Goal: Information Seeking & Learning: Learn about a topic

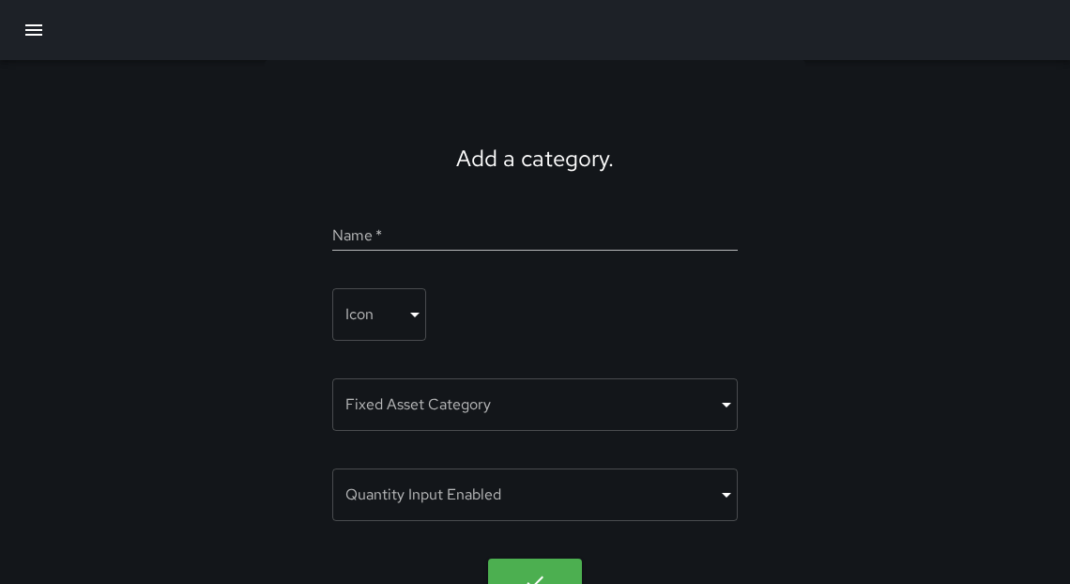
click at [31, 31] on icon "button" at bounding box center [34, 30] width 23 height 23
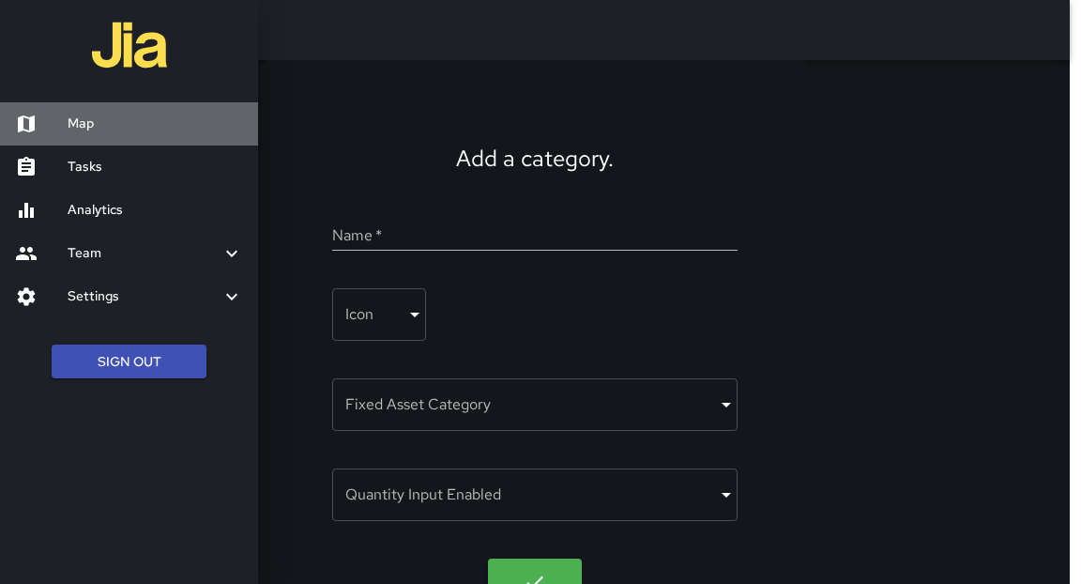
click at [93, 126] on h6 "Map" at bounding box center [156, 124] width 176 height 21
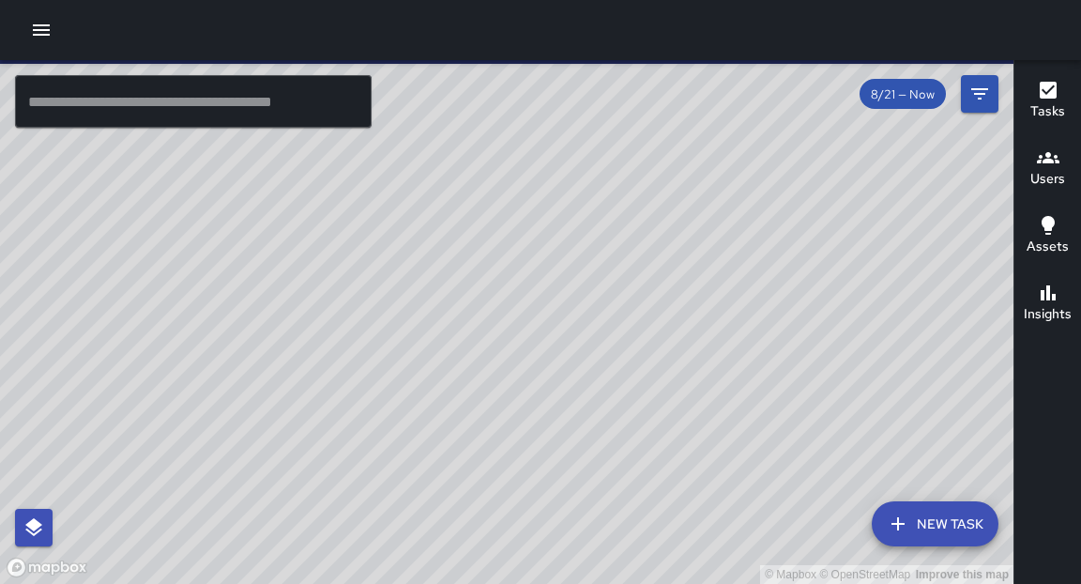
click at [229, 109] on input "text" at bounding box center [193, 101] width 357 height 53
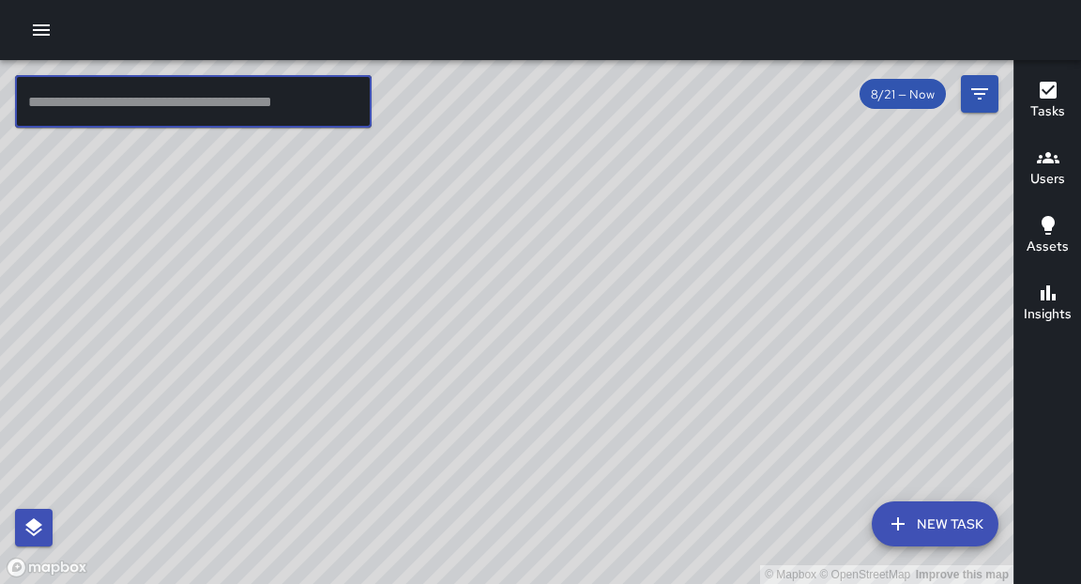
click at [281, 225] on div "© Mapbox © OpenStreetMap Improve this map" at bounding box center [507, 322] width 1014 height 524
click at [30, 34] on icon "button" at bounding box center [41, 30] width 23 height 23
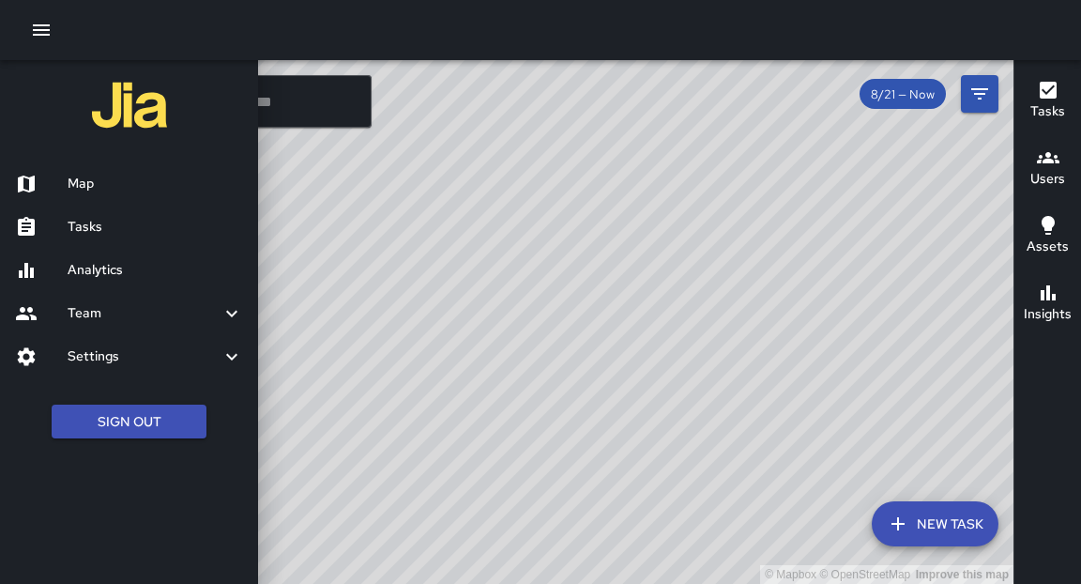
click at [94, 229] on h6 "Tasks" at bounding box center [156, 227] width 176 height 21
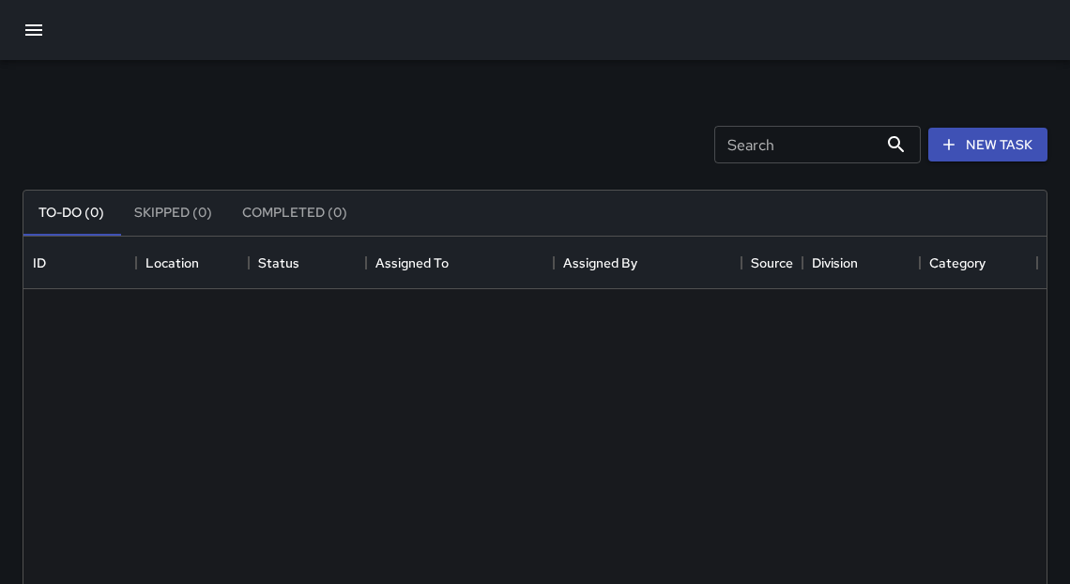
scroll to position [784, 1012]
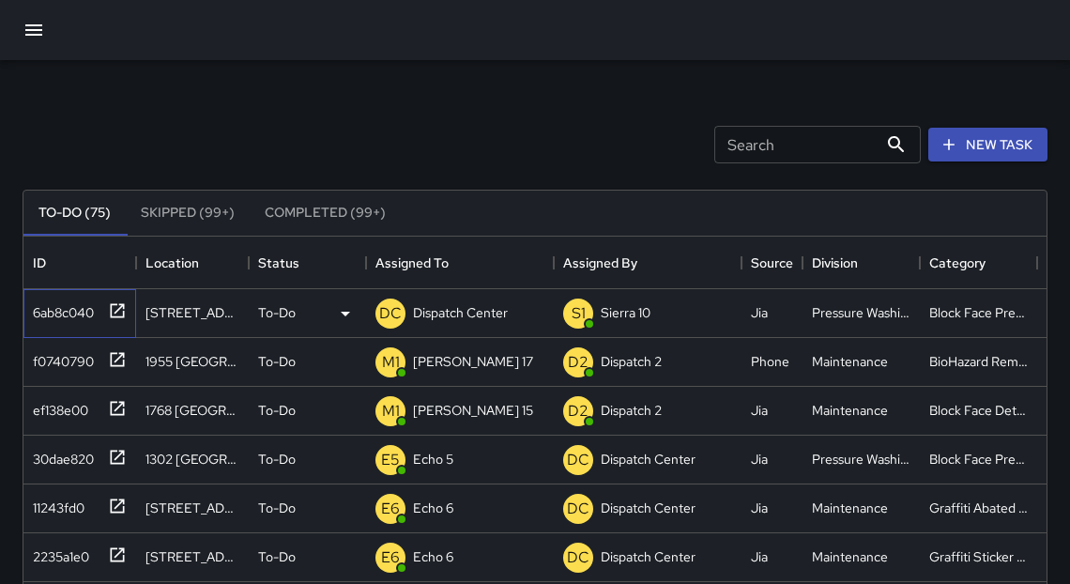
click at [116, 307] on icon at bounding box center [117, 310] width 19 height 19
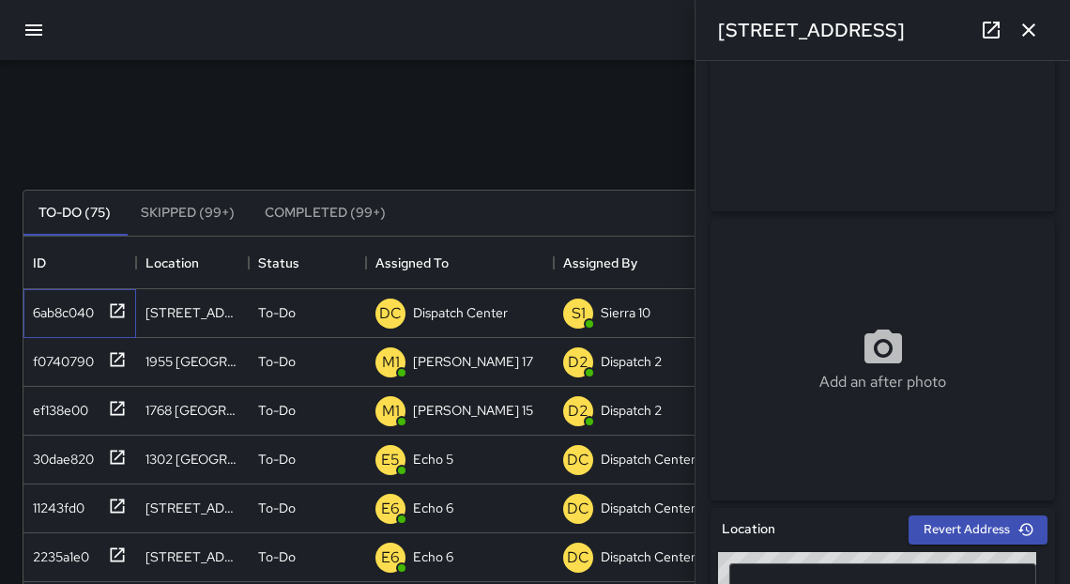
scroll to position [162, 0]
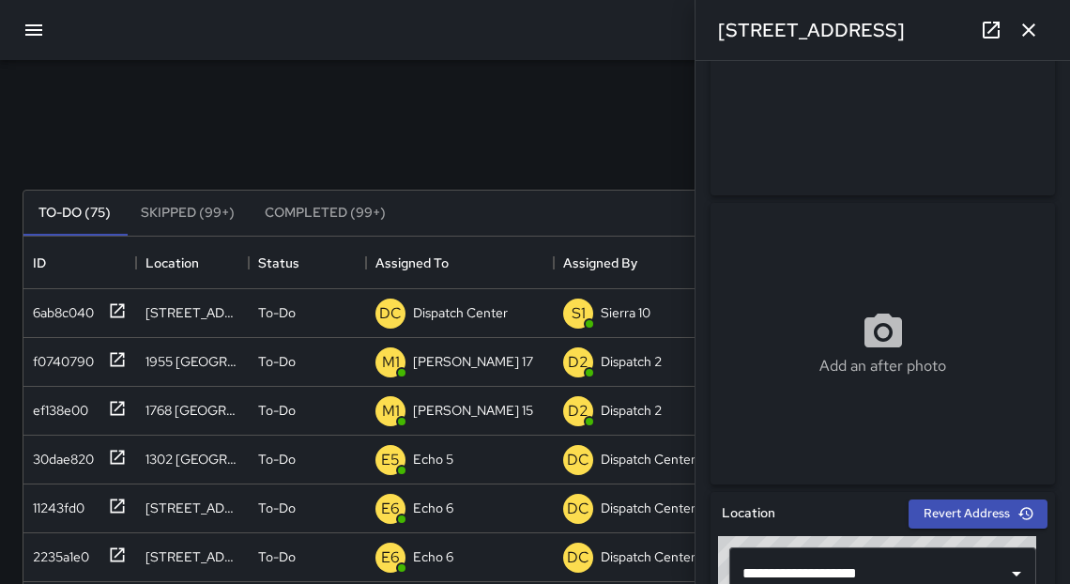
click at [1029, 31] on icon "button" at bounding box center [1029, 30] width 23 height 23
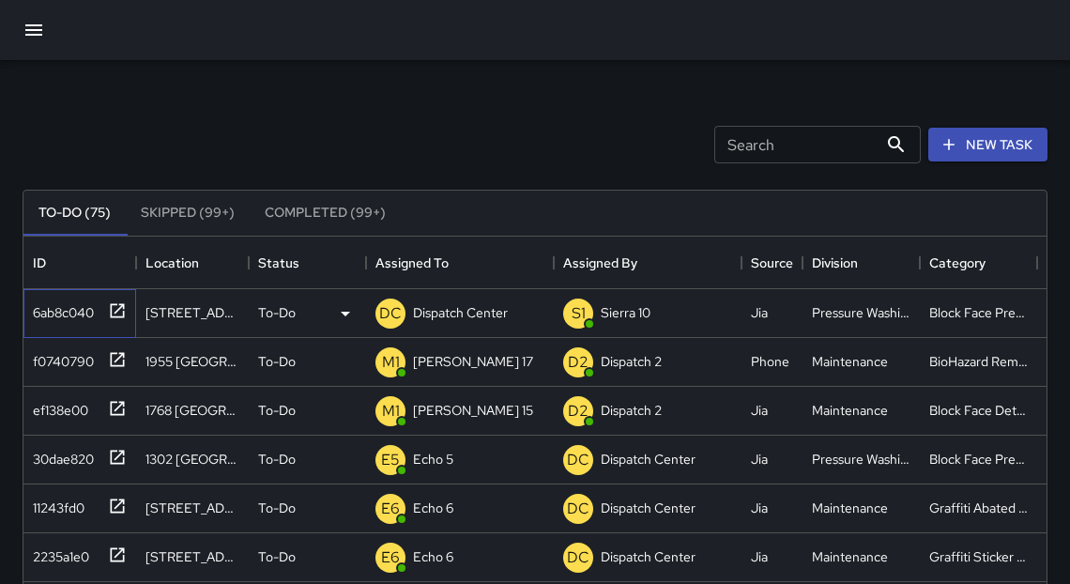
click at [120, 315] on icon at bounding box center [117, 310] width 19 height 19
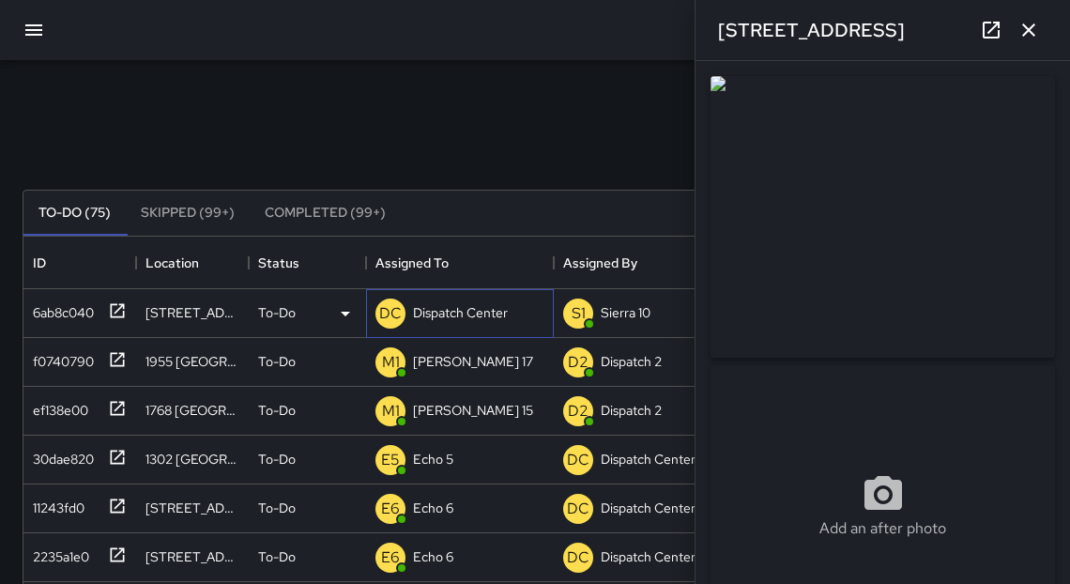
click at [446, 322] on p "Dispatch Center" at bounding box center [460, 312] width 95 height 19
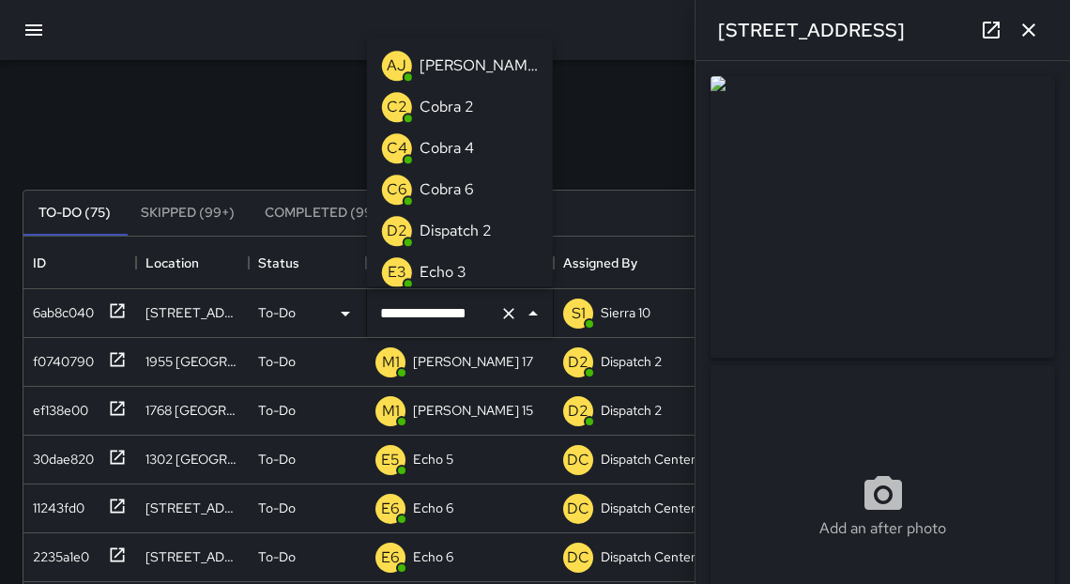
scroll to position [1204, 0]
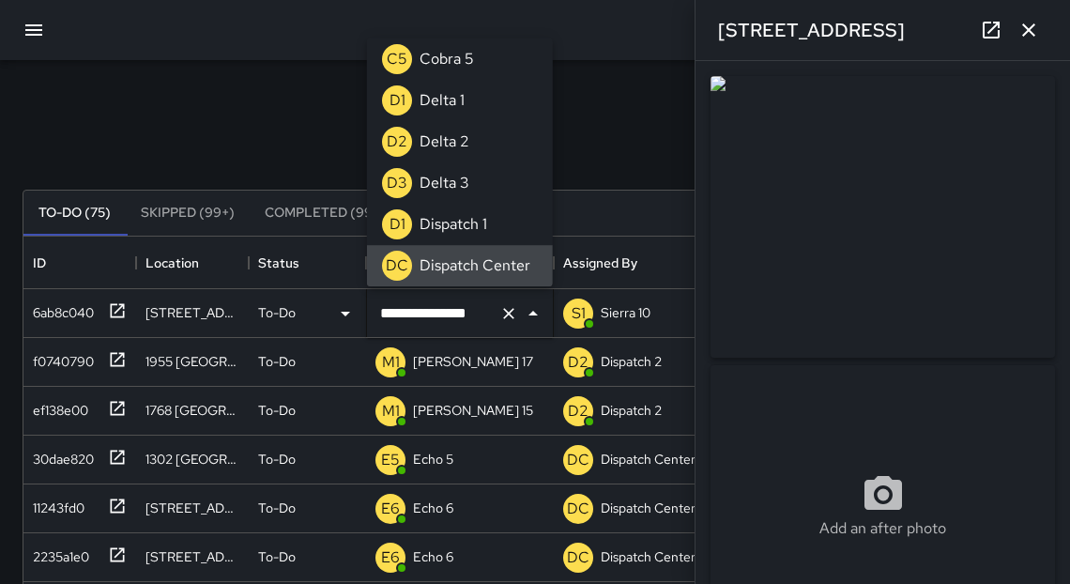
click at [449, 318] on input "**********" at bounding box center [434, 314] width 116 height 36
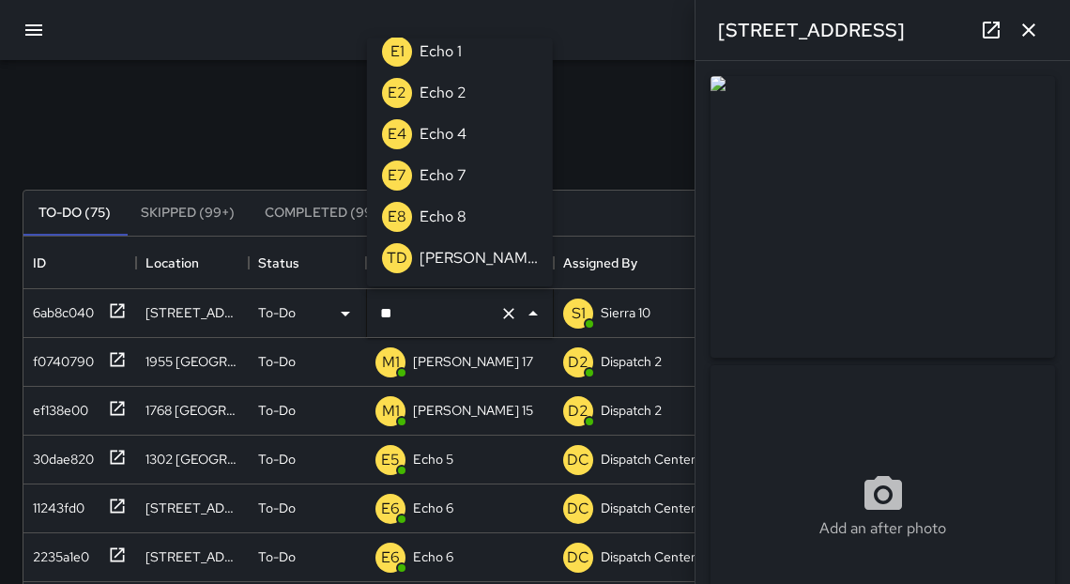
scroll to position [0, 0]
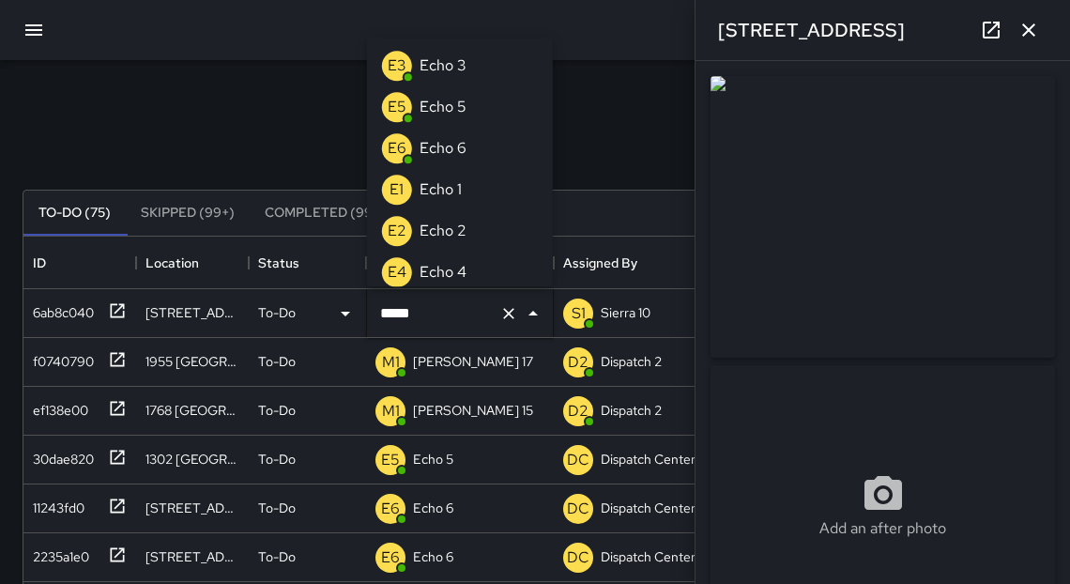
type input "******"
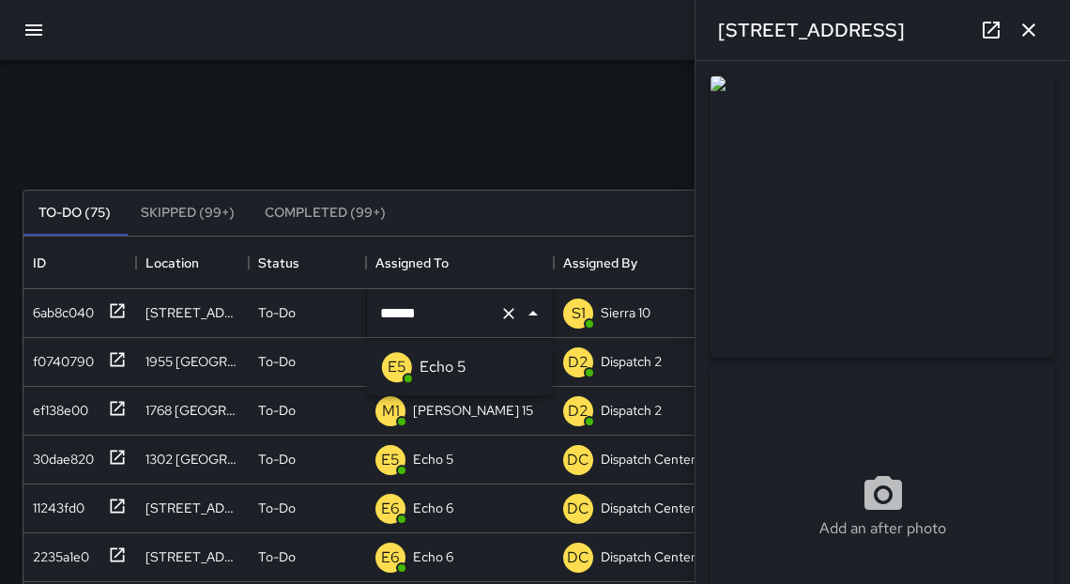
click at [469, 378] on li "E5 Echo 5" at bounding box center [460, 366] width 186 height 41
click at [1031, 38] on icon "button" at bounding box center [1029, 30] width 23 height 23
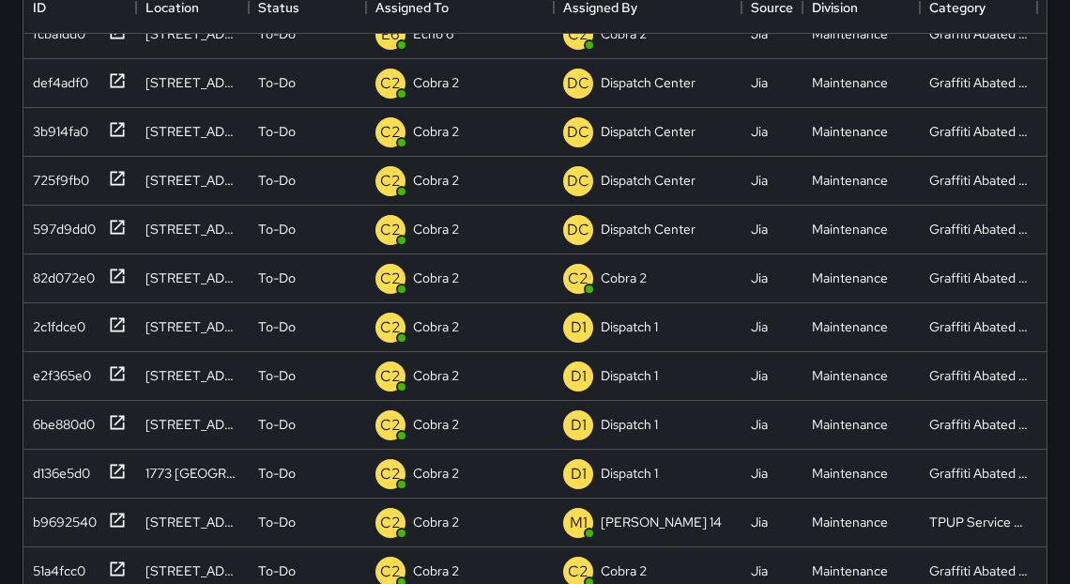
scroll to position [572, 0]
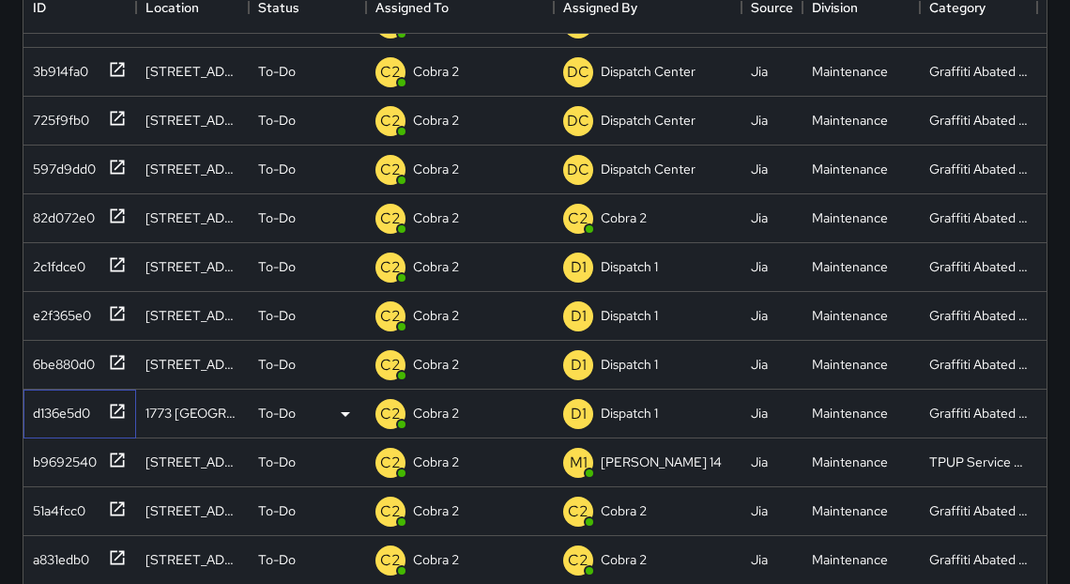
click at [123, 410] on icon at bounding box center [118, 411] width 14 height 14
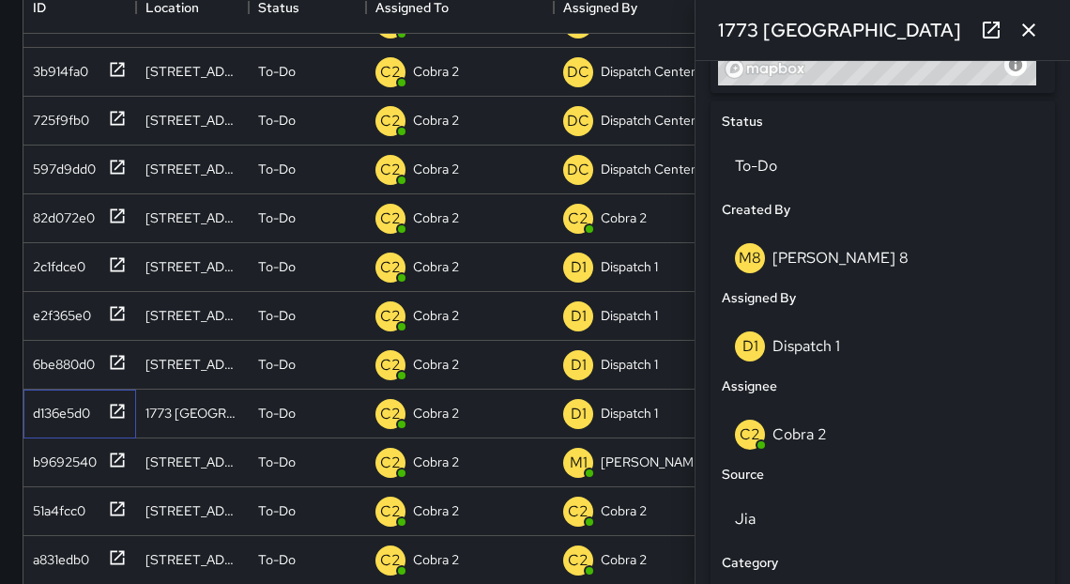
scroll to position [854, 0]
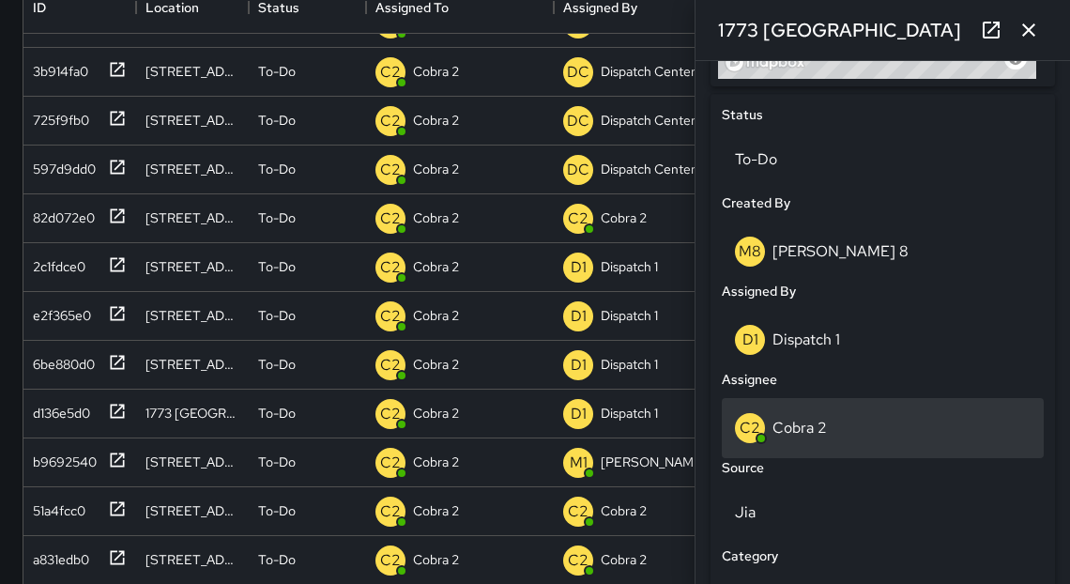
click at [817, 429] on p "Cobra 2" at bounding box center [800, 428] width 54 height 20
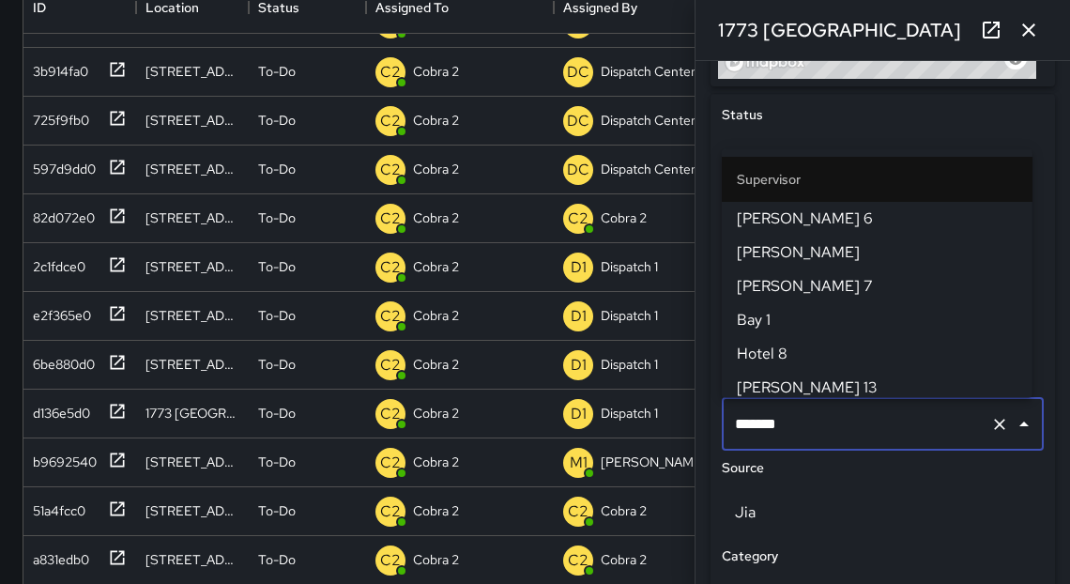
scroll to position [581, 0]
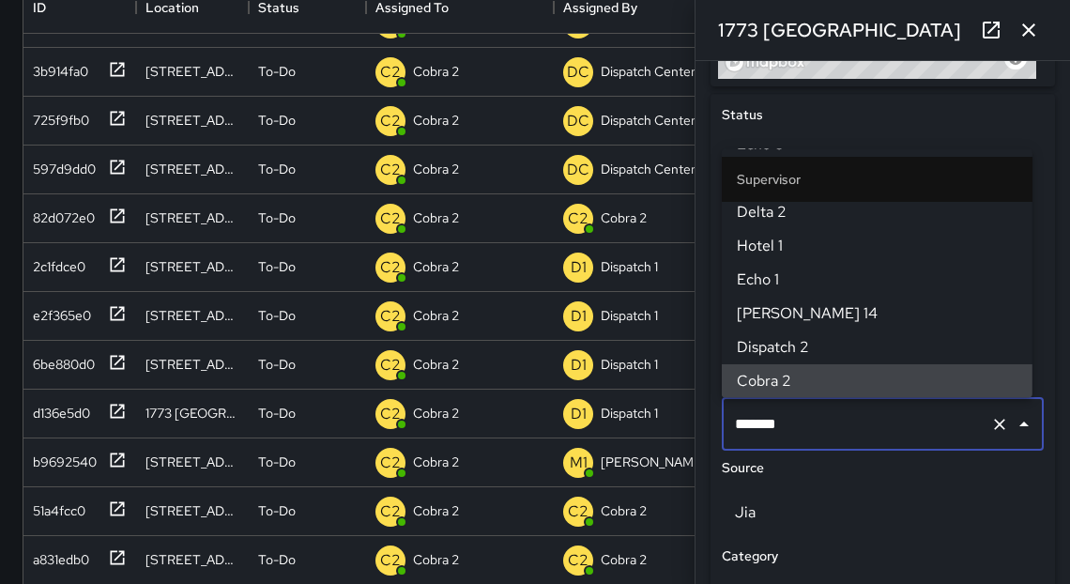
click at [817, 429] on input "*******" at bounding box center [856, 424] width 253 height 36
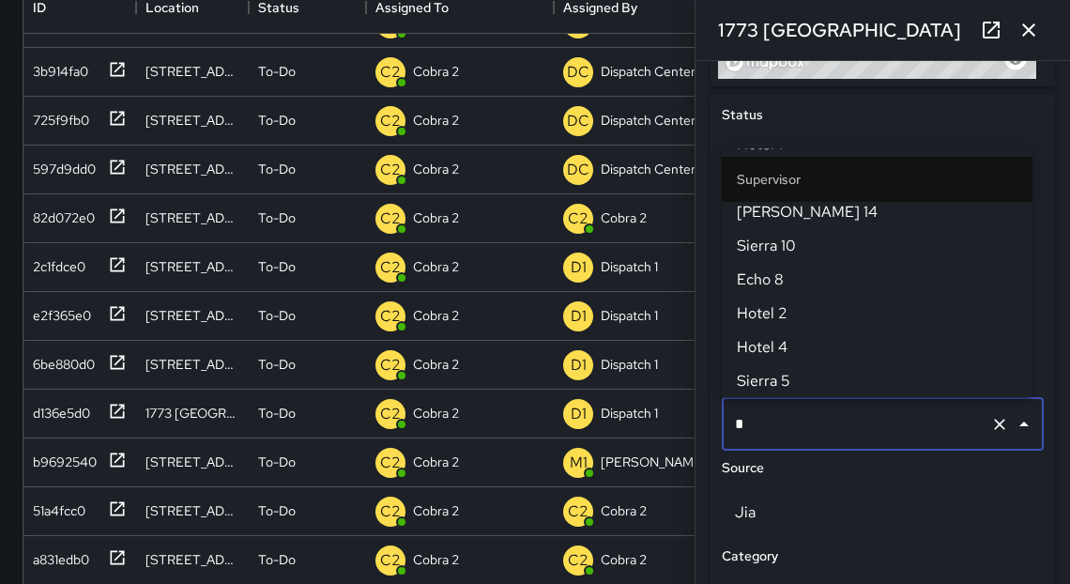
scroll to position [0, 0]
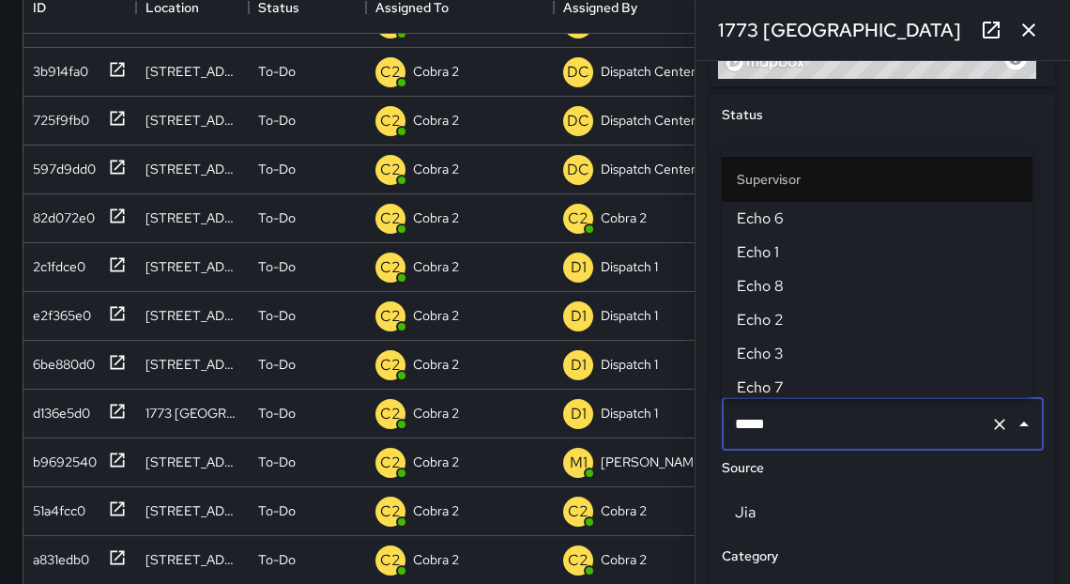
type input "******"
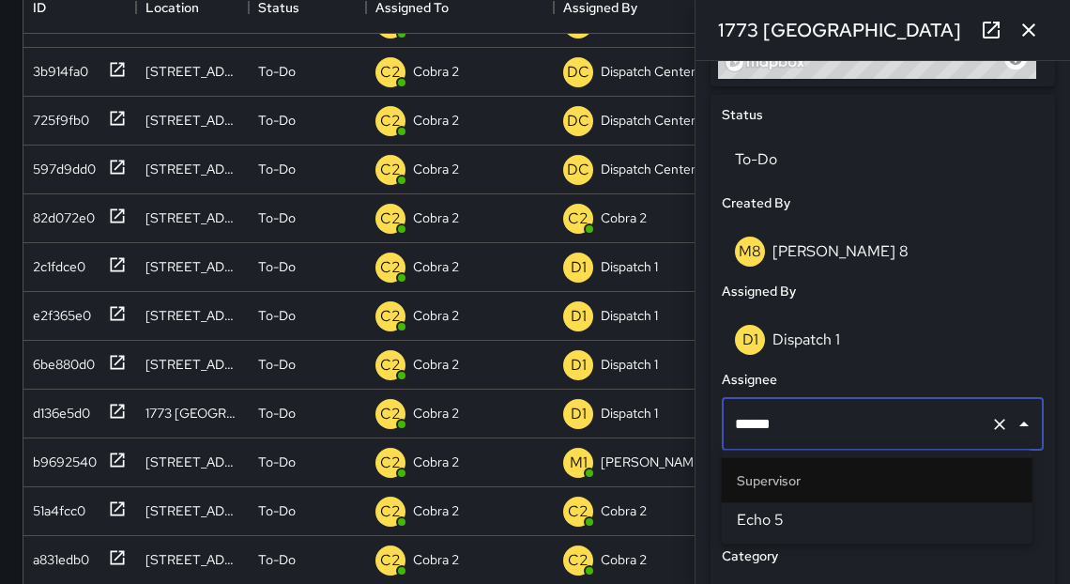
click at [767, 528] on span "Echo 5" at bounding box center [877, 520] width 281 height 23
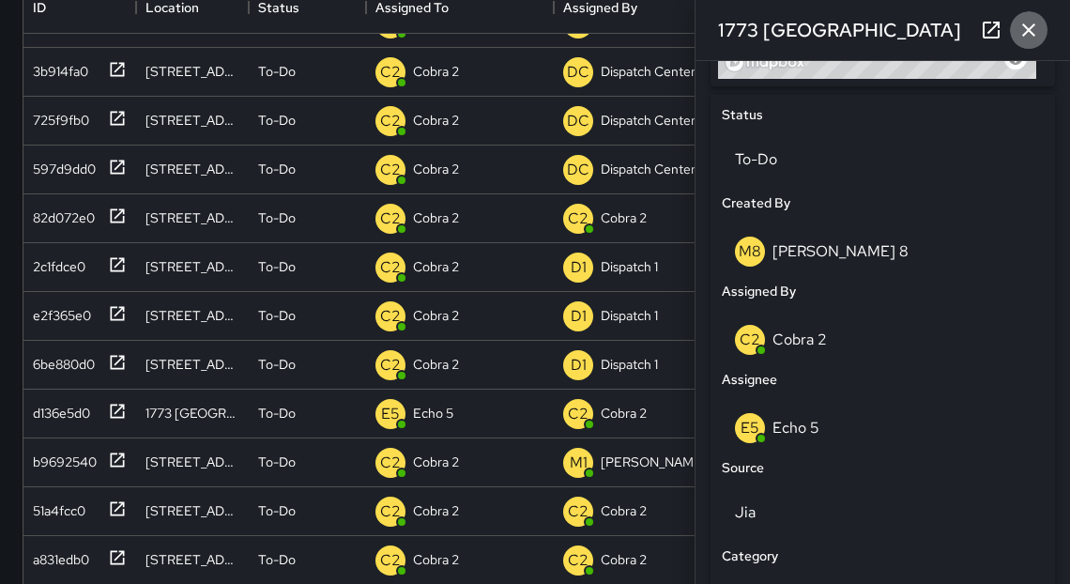
click at [1035, 38] on icon "button" at bounding box center [1029, 30] width 23 height 23
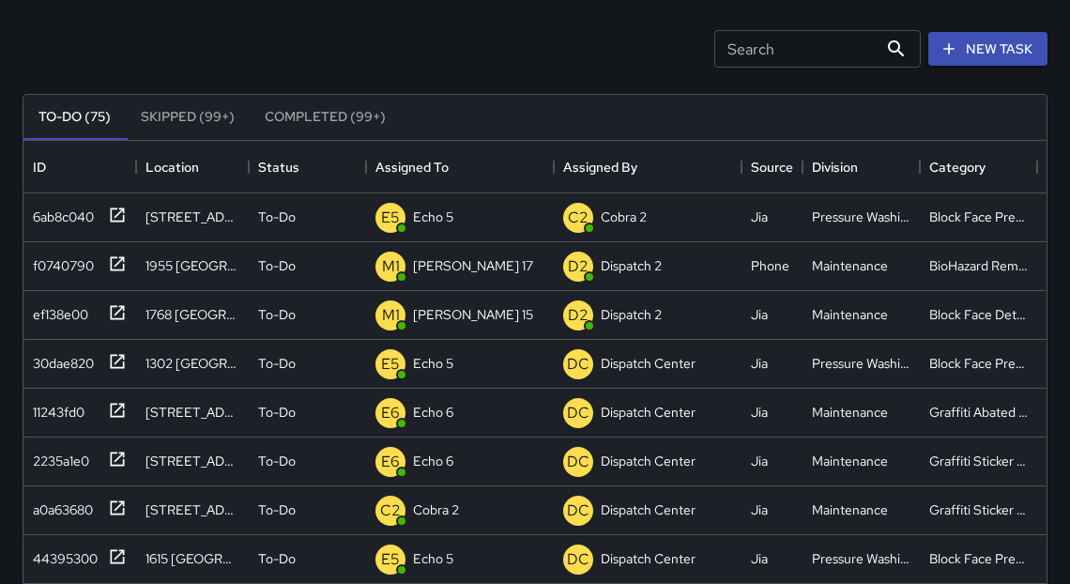
click at [324, 118] on button "Completed (99+)" at bounding box center [325, 117] width 151 height 45
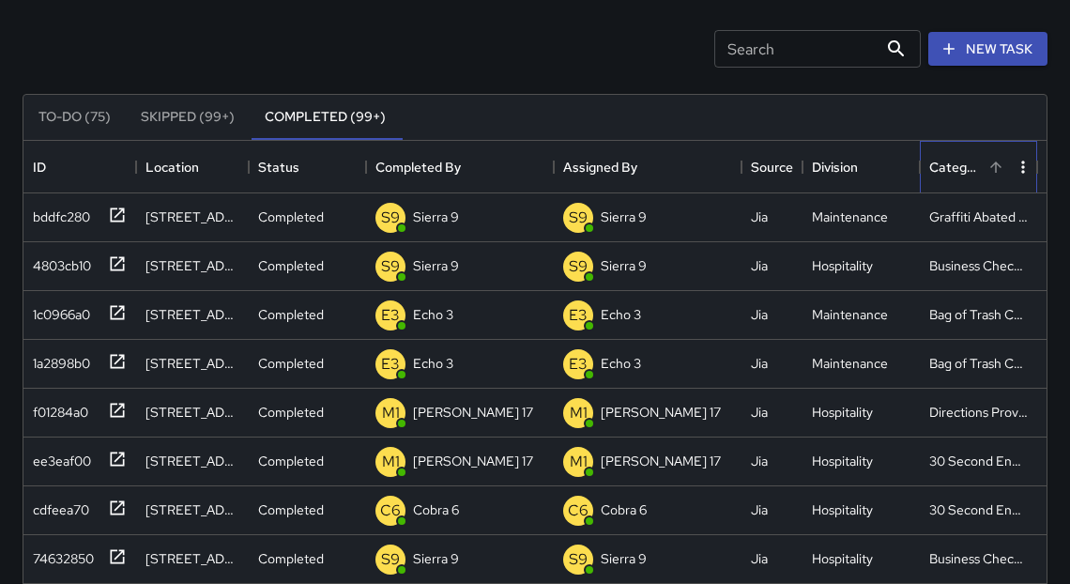
click at [947, 163] on div "Category" at bounding box center [956, 167] width 54 height 53
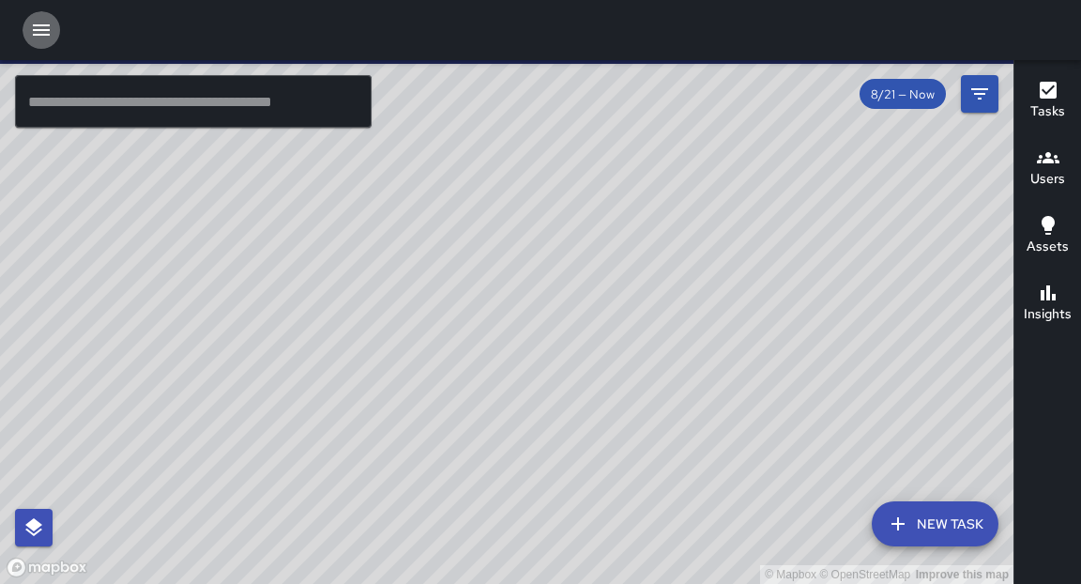
click at [52, 38] on icon "button" at bounding box center [41, 30] width 23 height 23
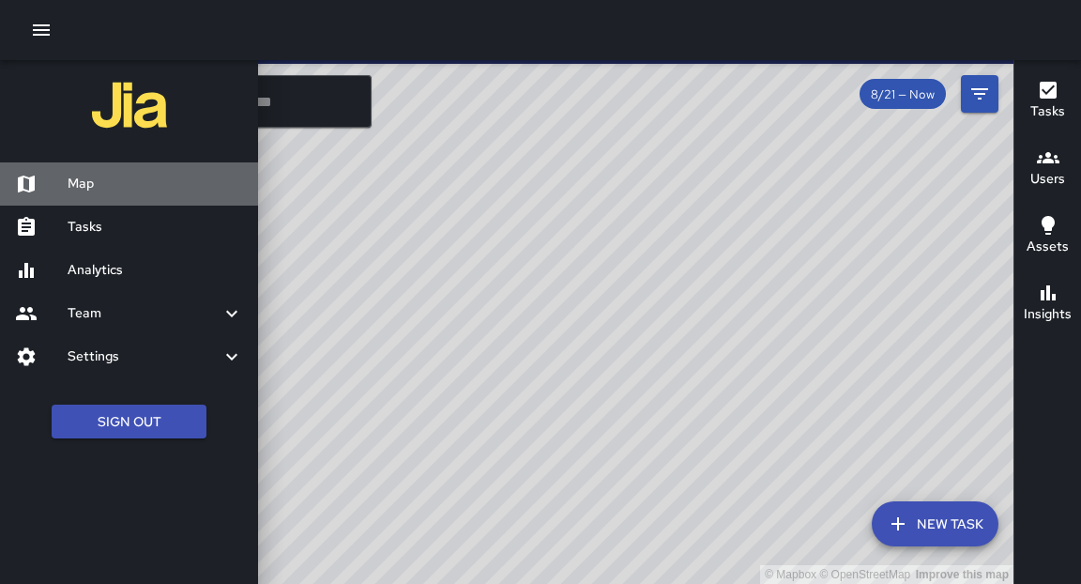
click at [88, 184] on h6 "Map" at bounding box center [156, 184] width 176 height 21
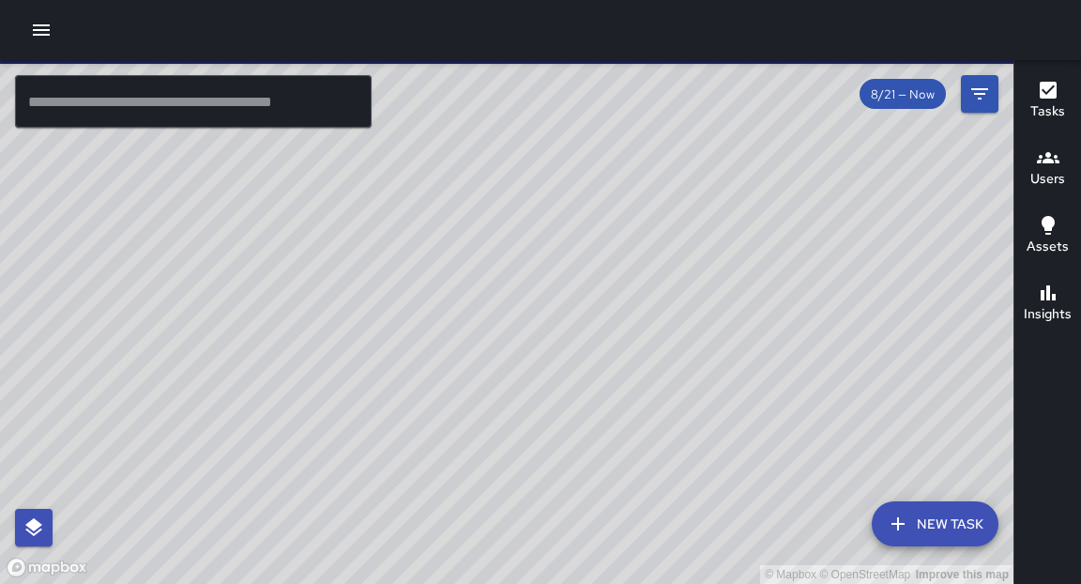
click at [52, 32] on icon "button" at bounding box center [41, 30] width 23 height 23
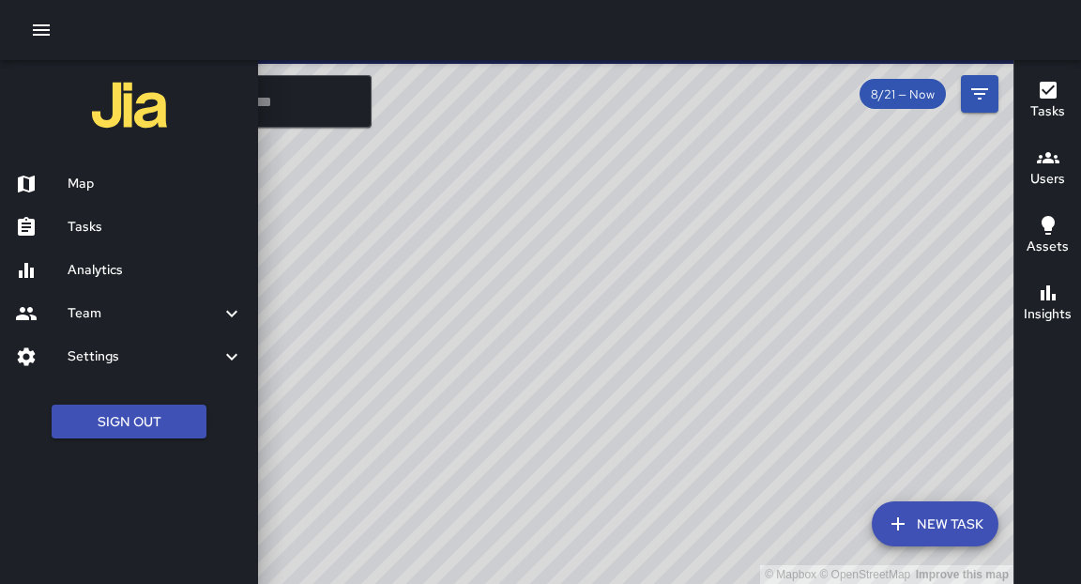
click at [99, 266] on h6 "Analytics" at bounding box center [156, 270] width 176 height 21
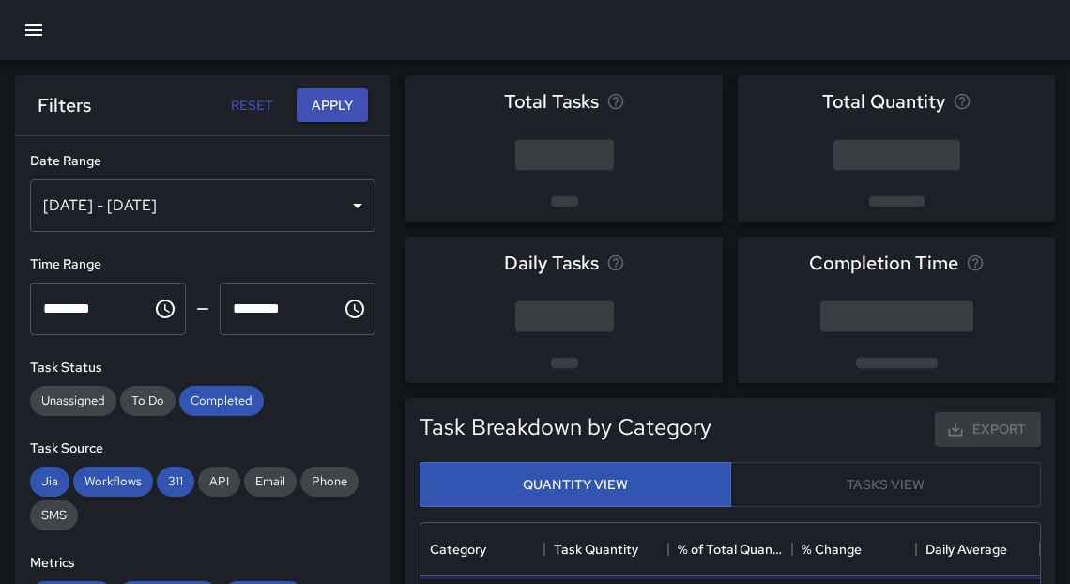
scroll to position [550, 608]
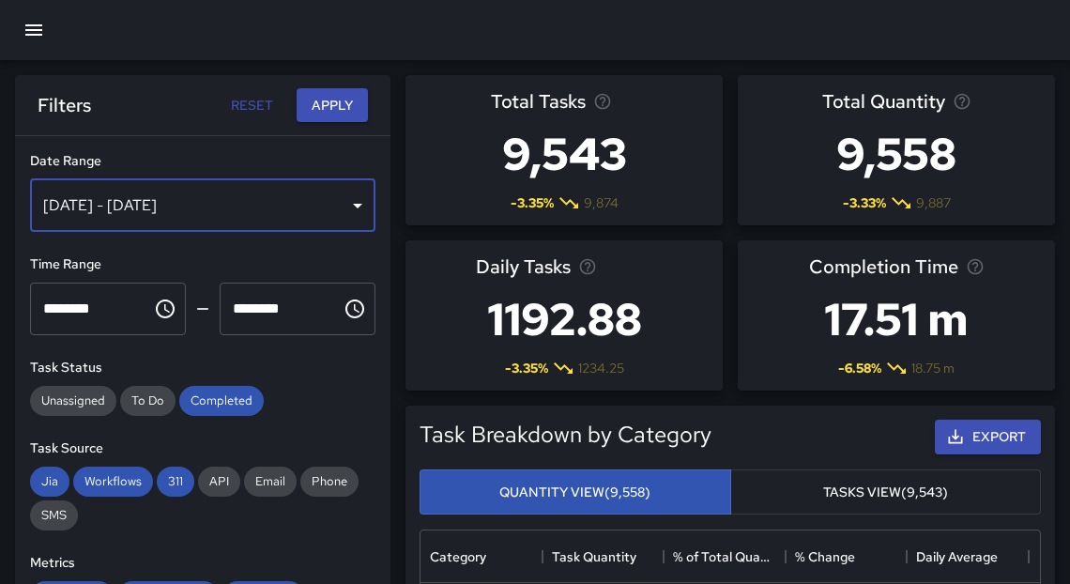
click at [331, 206] on div "Aug 15, 2025 - Aug 21, 2025" at bounding box center [202, 205] width 345 height 53
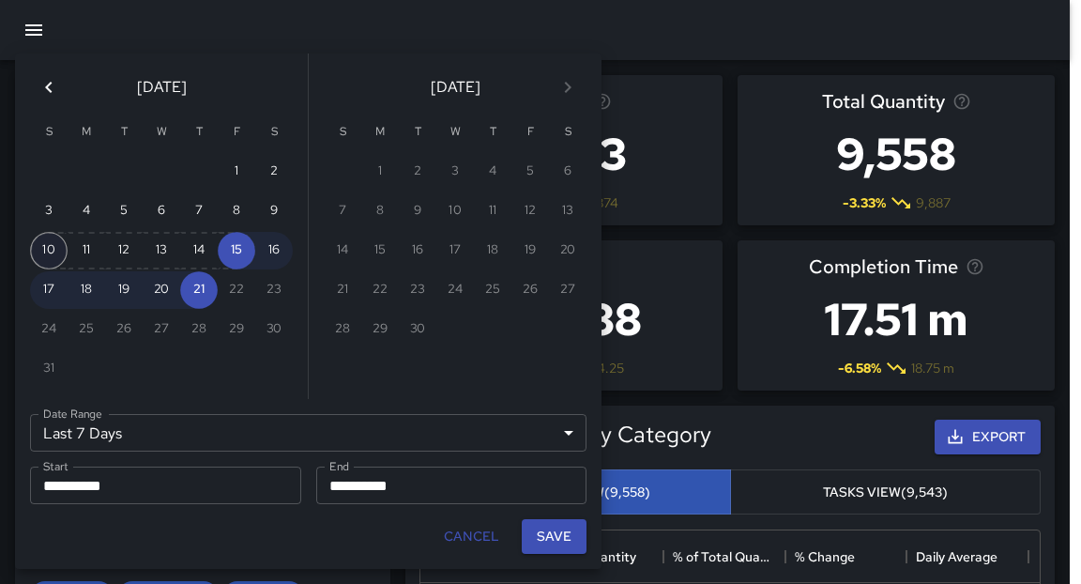
click at [51, 257] on button "10" at bounding box center [49, 251] width 38 height 38
type input "******"
type input "**********"
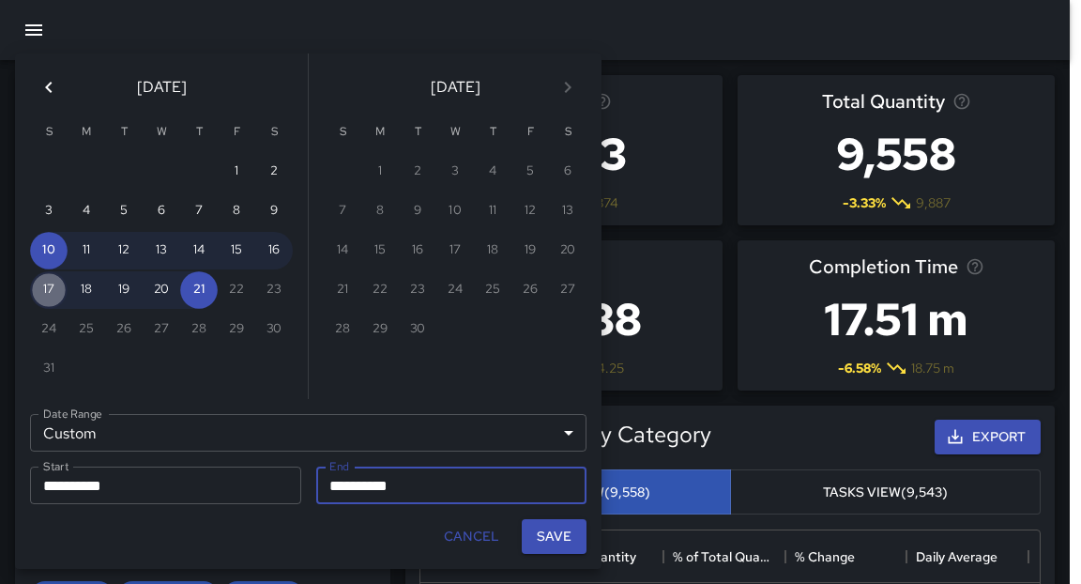
click at [54, 296] on button "17" at bounding box center [49, 290] width 38 height 38
type input "**********"
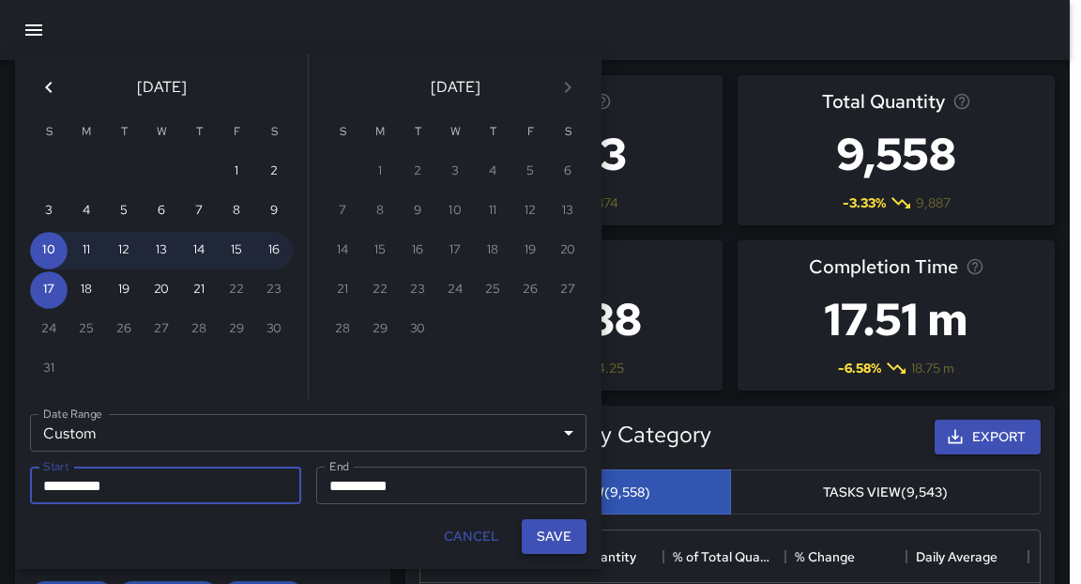
click at [562, 542] on button "Save" at bounding box center [554, 536] width 65 height 35
type input "**********"
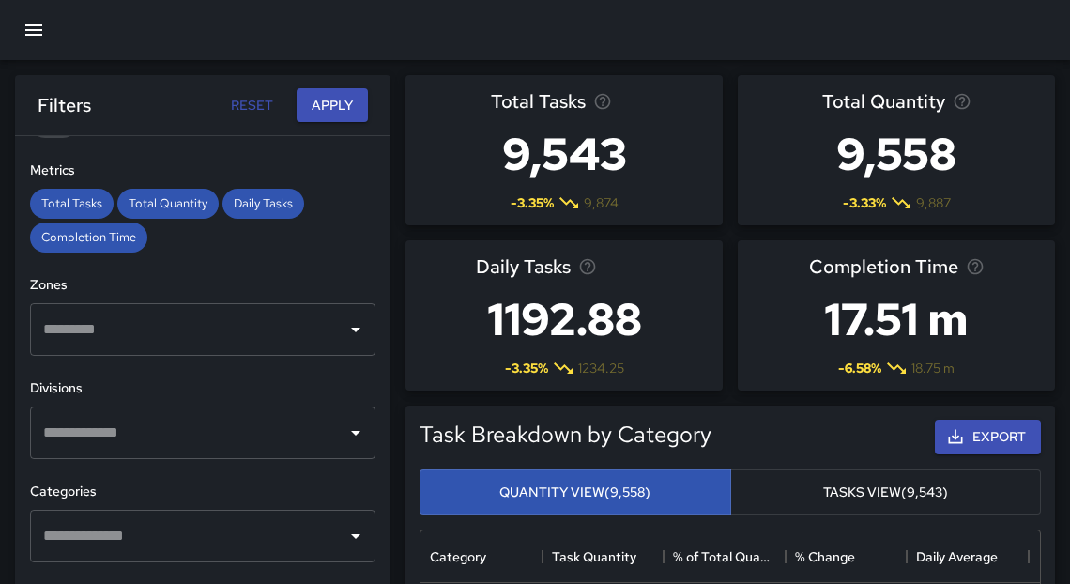
scroll to position [393, 0]
click at [350, 445] on div "​" at bounding box center [202, 432] width 345 height 53
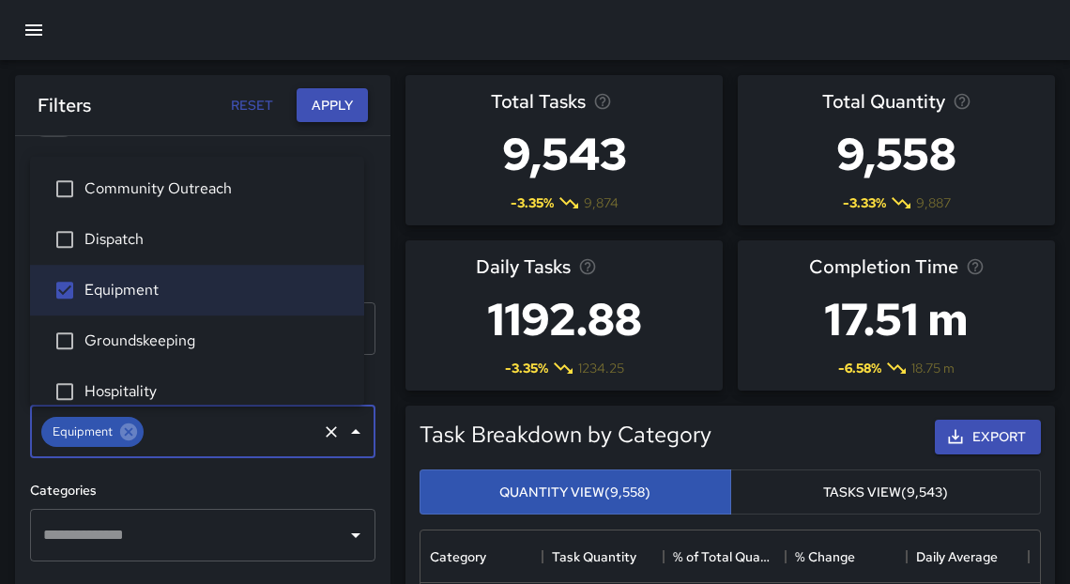
click at [317, 106] on button "Apply" at bounding box center [332, 105] width 71 height 35
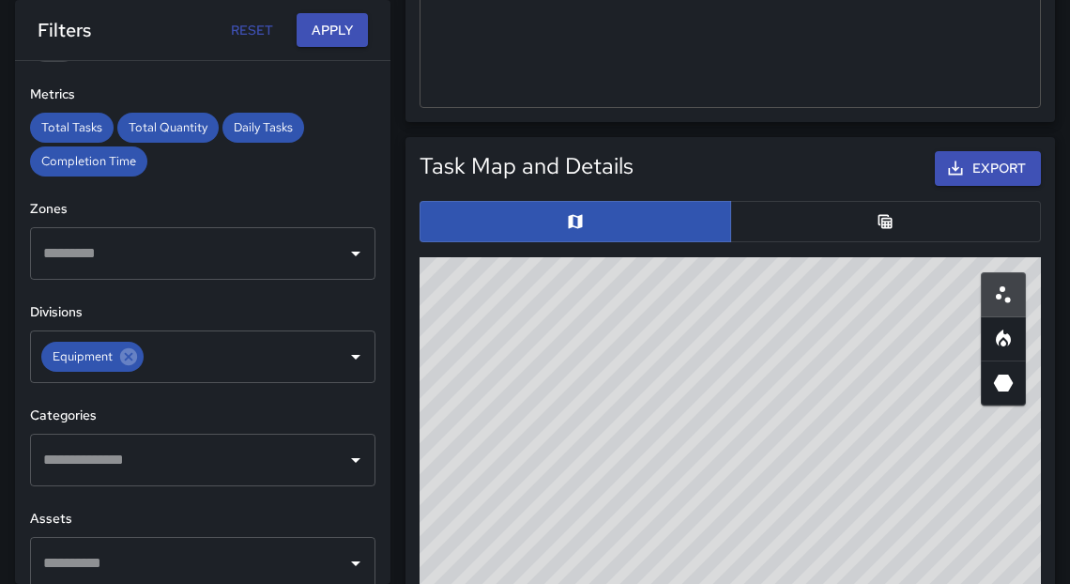
scroll to position [973, 0]
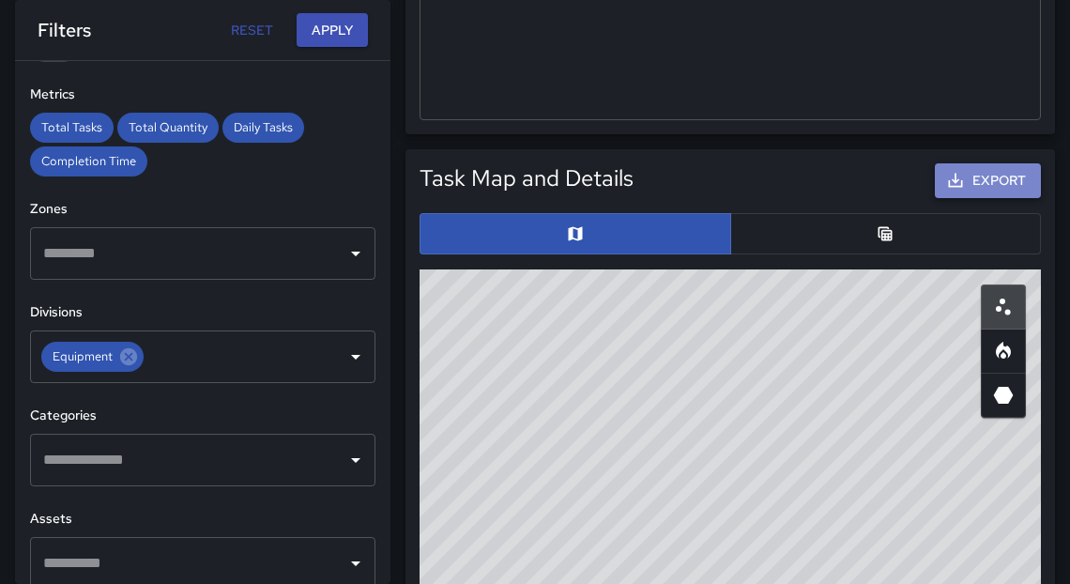
click at [958, 180] on icon "button" at bounding box center [955, 180] width 19 height 19
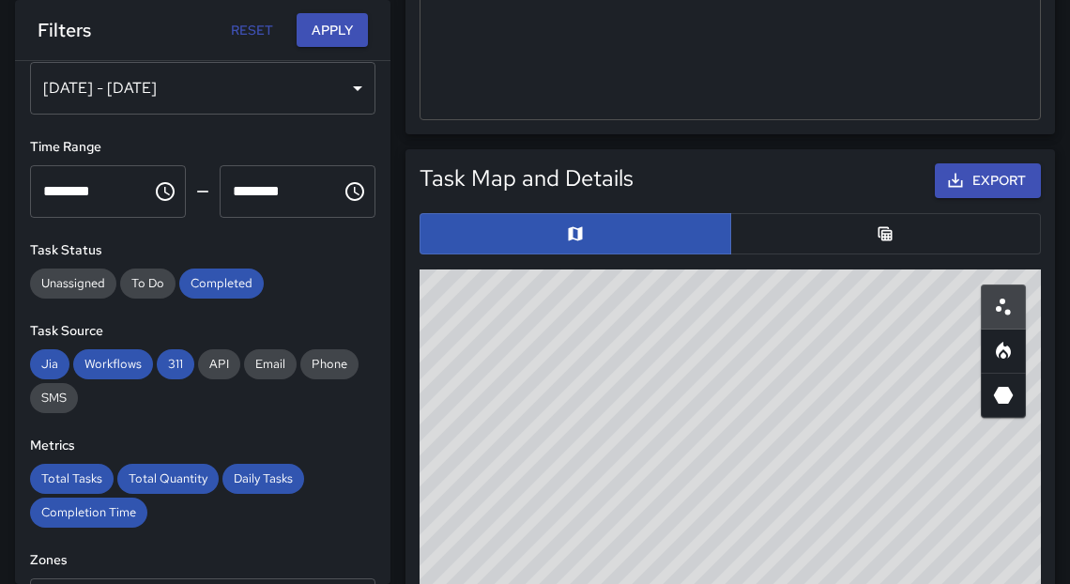
scroll to position [15, 0]
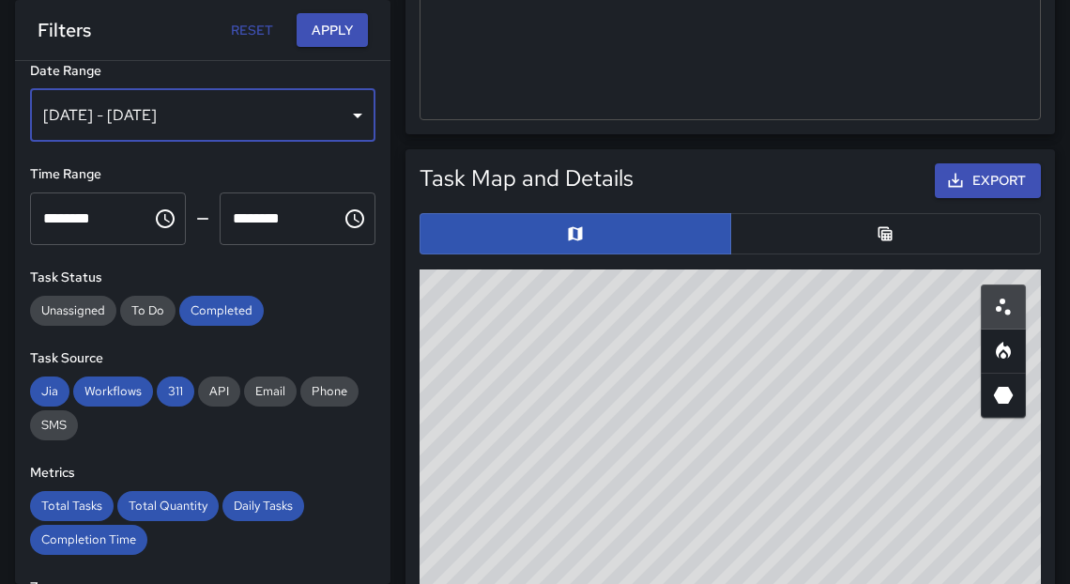
click at [213, 108] on div "Aug 10, 2025 - Aug 17, 2025" at bounding box center [202, 115] width 345 height 53
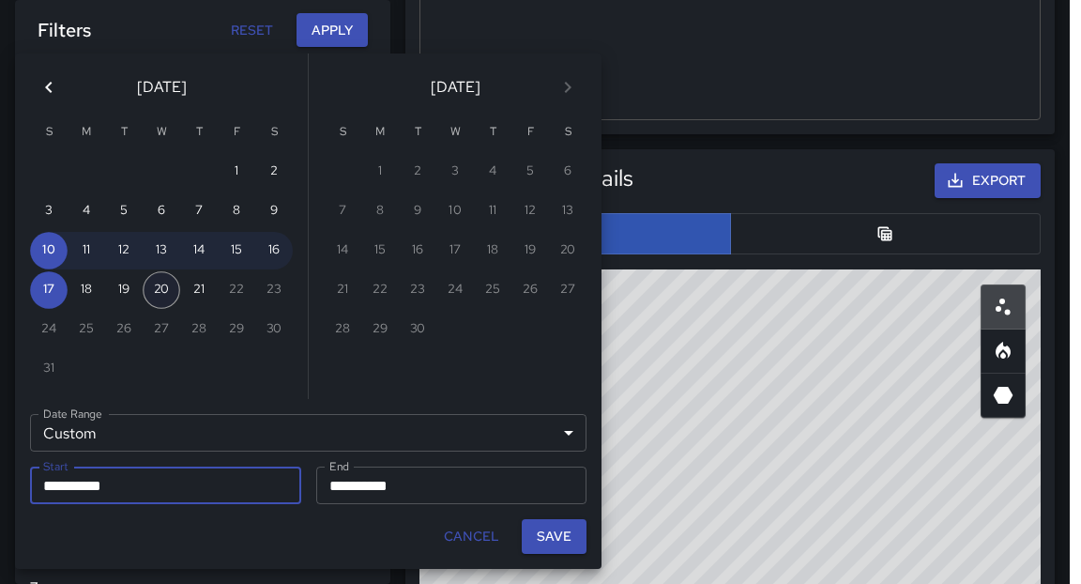
click at [153, 289] on button "20" at bounding box center [162, 290] width 38 height 38
type input "**********"
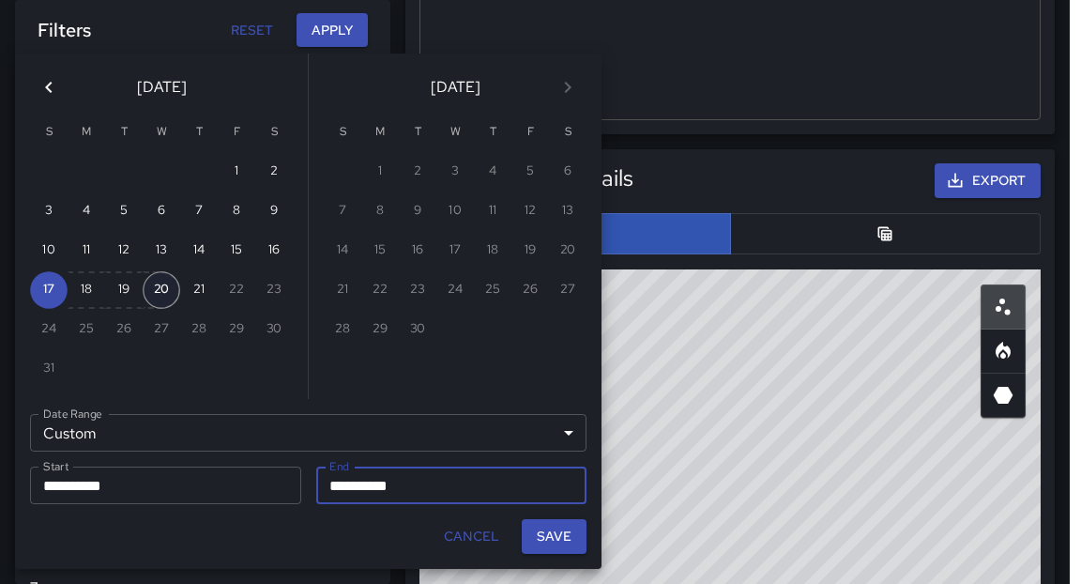
click at [153, 289] on button "20" at bounding box center [162, 290] width 38 height 38
type input "**********"
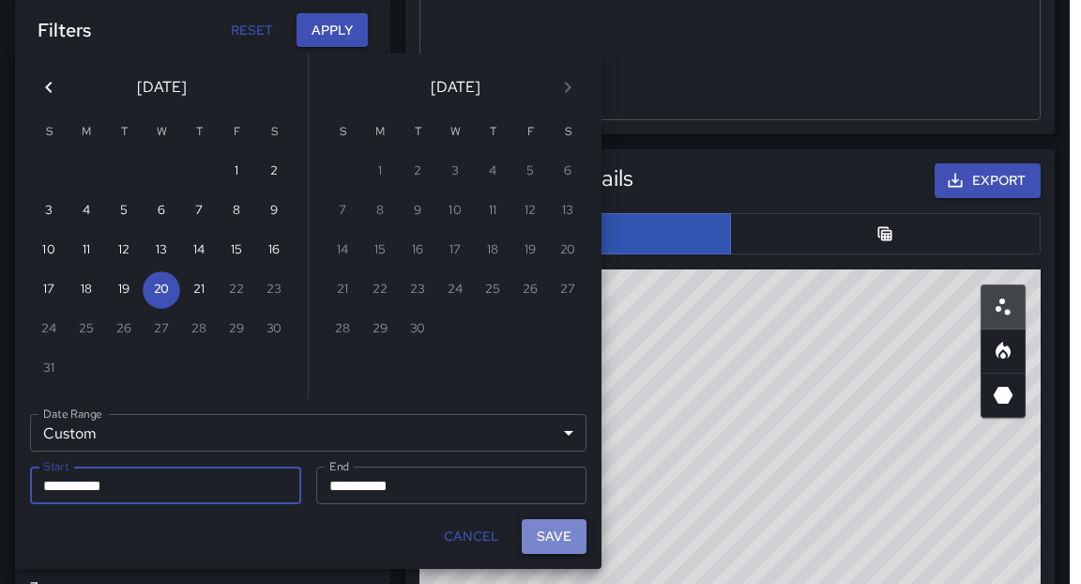
click at [544, 544] on button "Save" at bounding box center [554, 536] width 65 height 35
type input "**********"
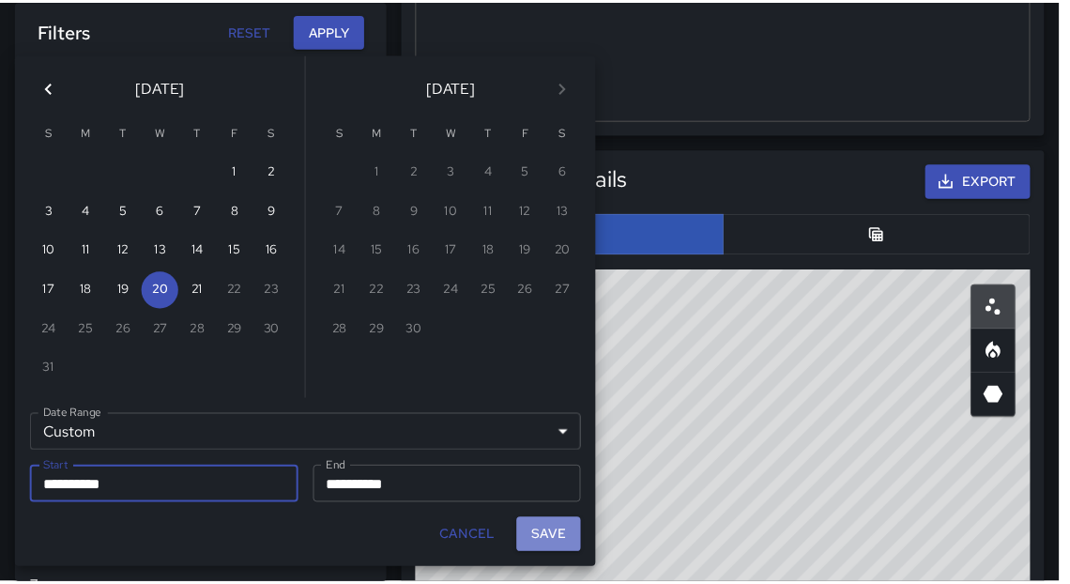
scroll to position [11, 11]
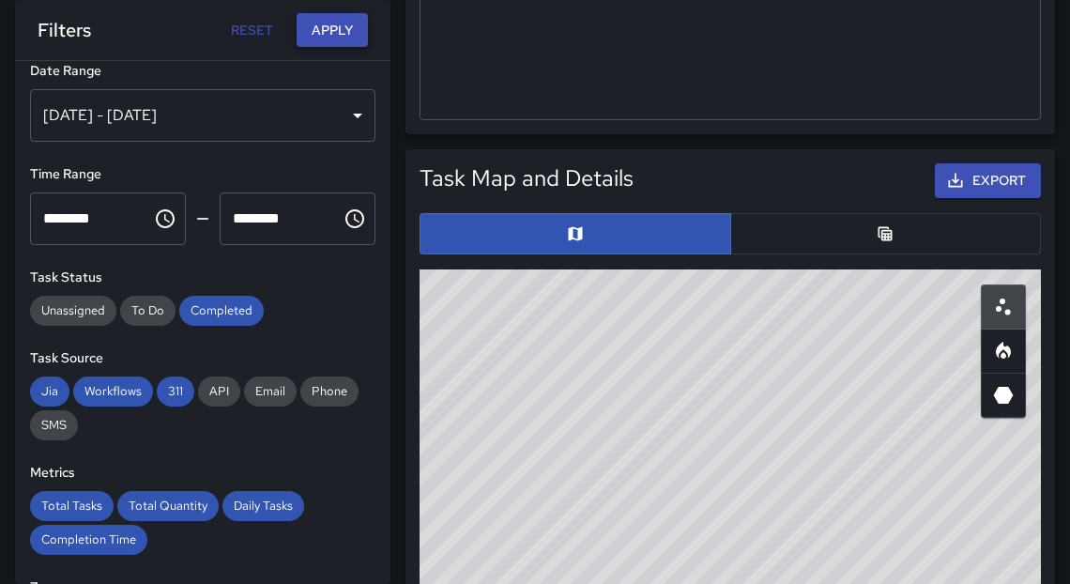
click at [348, 32] on button "Apply" at bounding box center [332, 30] width 71 height 35
click at [342, 28] on button "Apply" at bounding box center [332, 30] width 71 height 35
click at [986, 187] on button "Export" at bounding box center [988, 180] width 106 height 35
click at [325, 27] on button "Apply" at bounding box center [332, 30] width 71 height 35
click at [993, 180] on button "Export" at bounding box center [988, 180] width 106 height 35
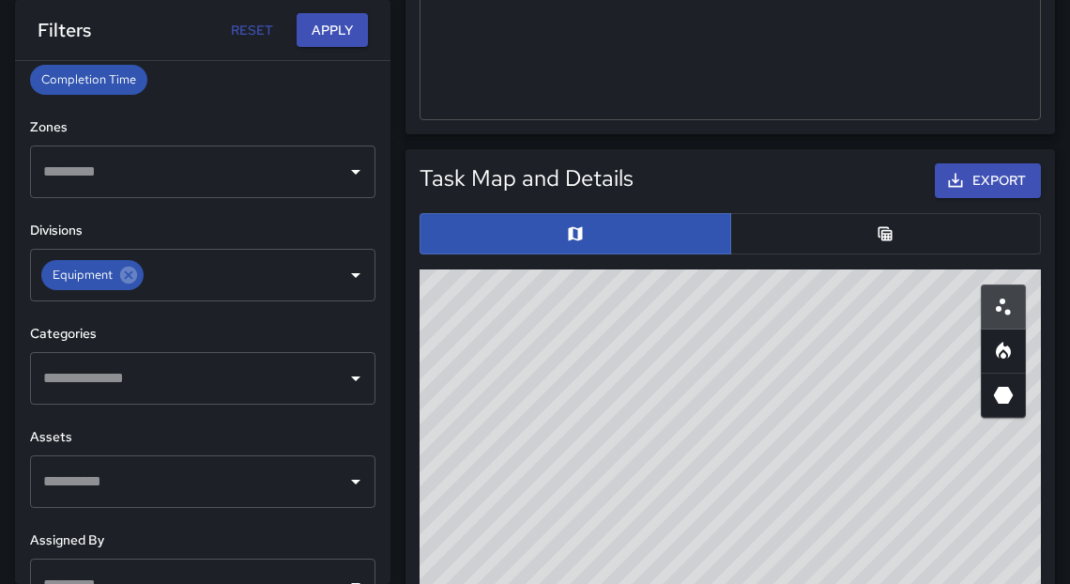
scroll to position [471, 0]
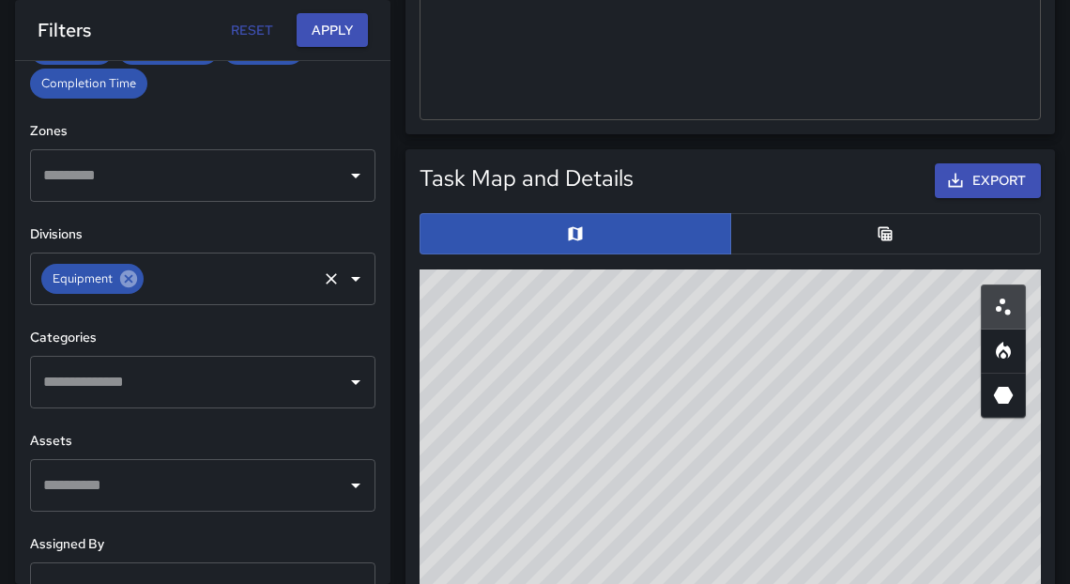
click at [126, 281] on icon at bounding box center [128, 278] width 21 height 21
click at [337, 36] on button "Apply" at bounding box center [332, 30] width 71 height 35
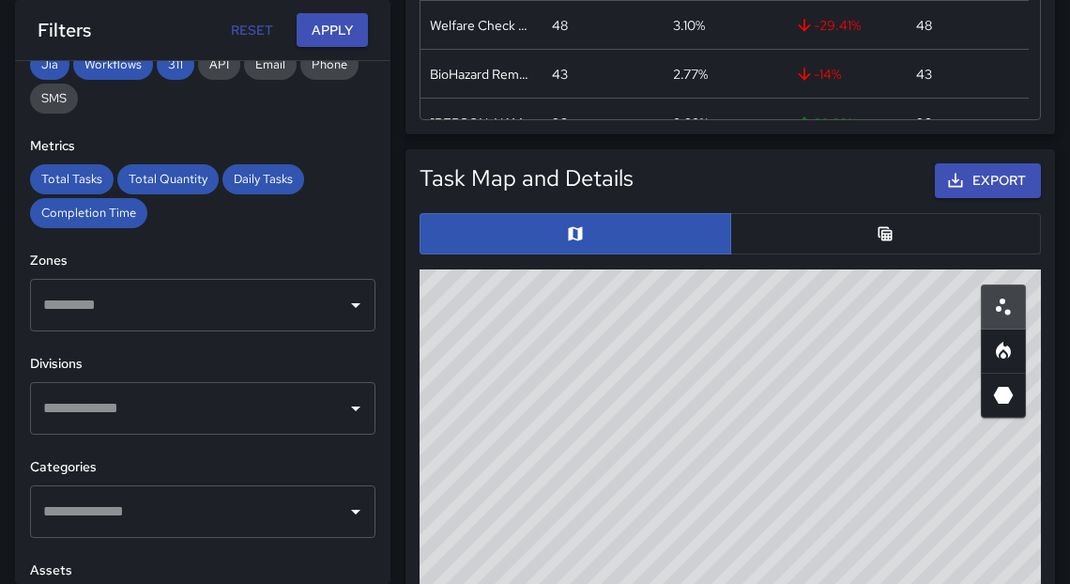
scroll to position [319, 0]
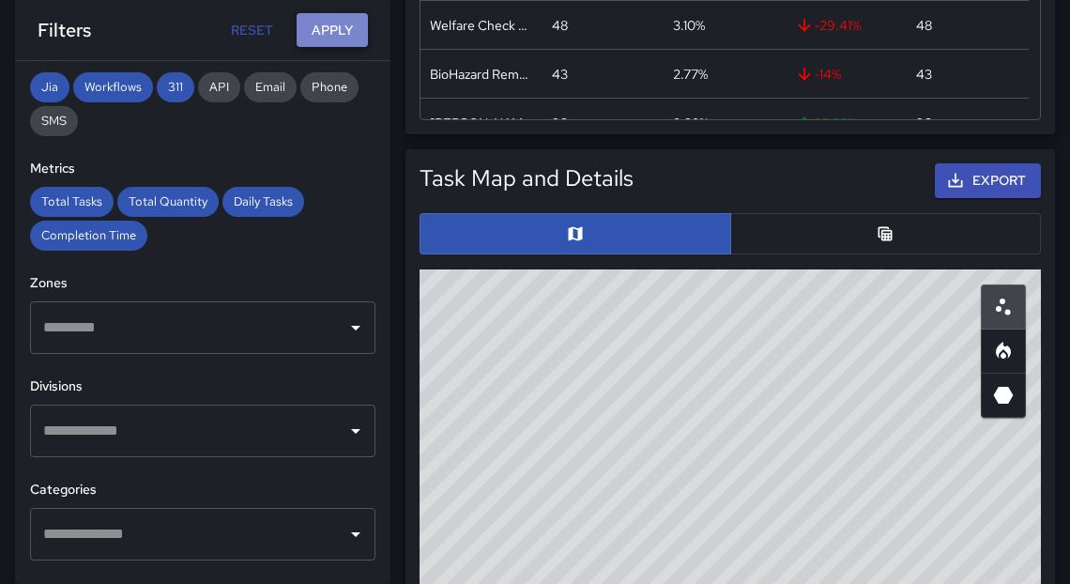
click at [314, 28] on button "Apply" at bounding box center [332, 30] width 71 height 35
click at [975, 183] on button "Export" at bounding box center [988, 180] width 106 height 35
click at [981, 183] on button "Export" at bounding box center [988, 180] width 106 height 35
